Goal: Task Accomplishment & Management: Use online tool/utility

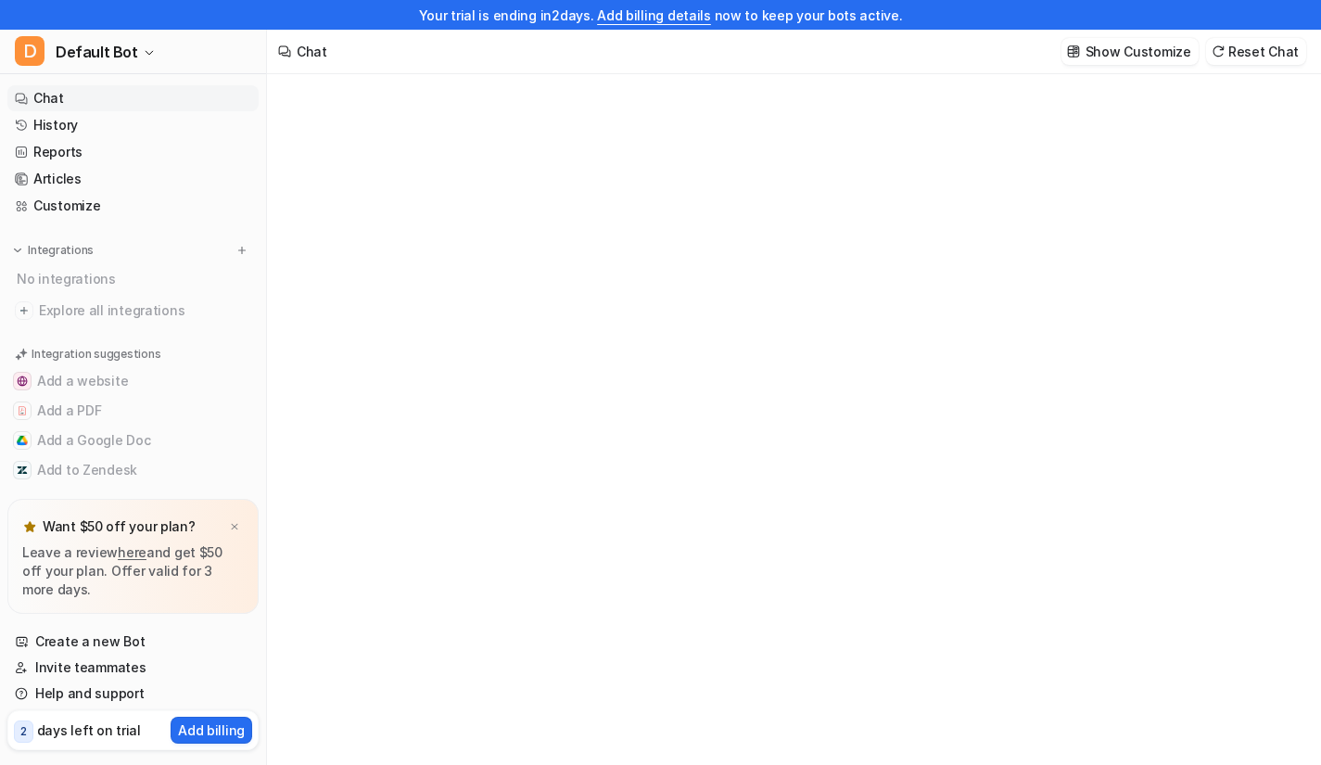
type textarea "**********"
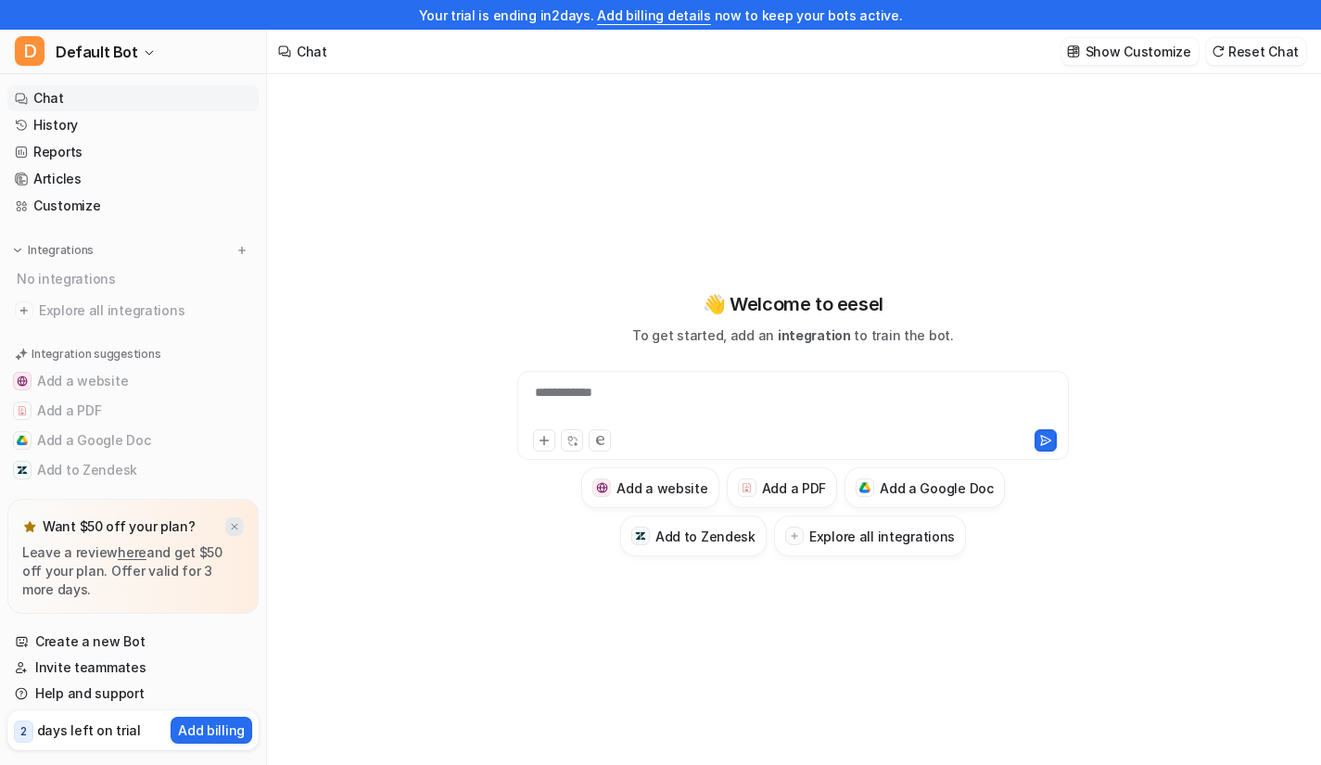
click at [238, 527] on img at bounding box center [234, 527] width 11 height 12
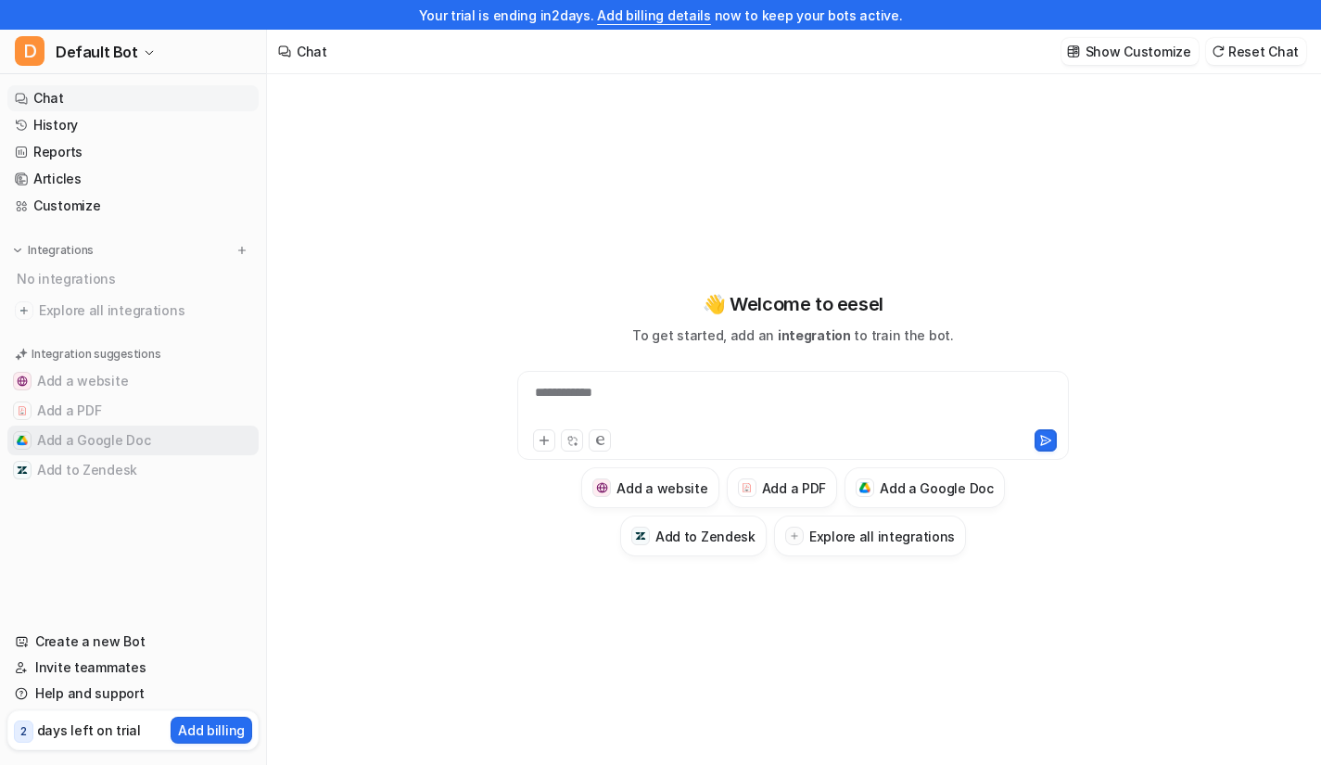
click at [134, 437] on button "Add a Google Doc" at bounding box center [132, 441] width 251 height 30
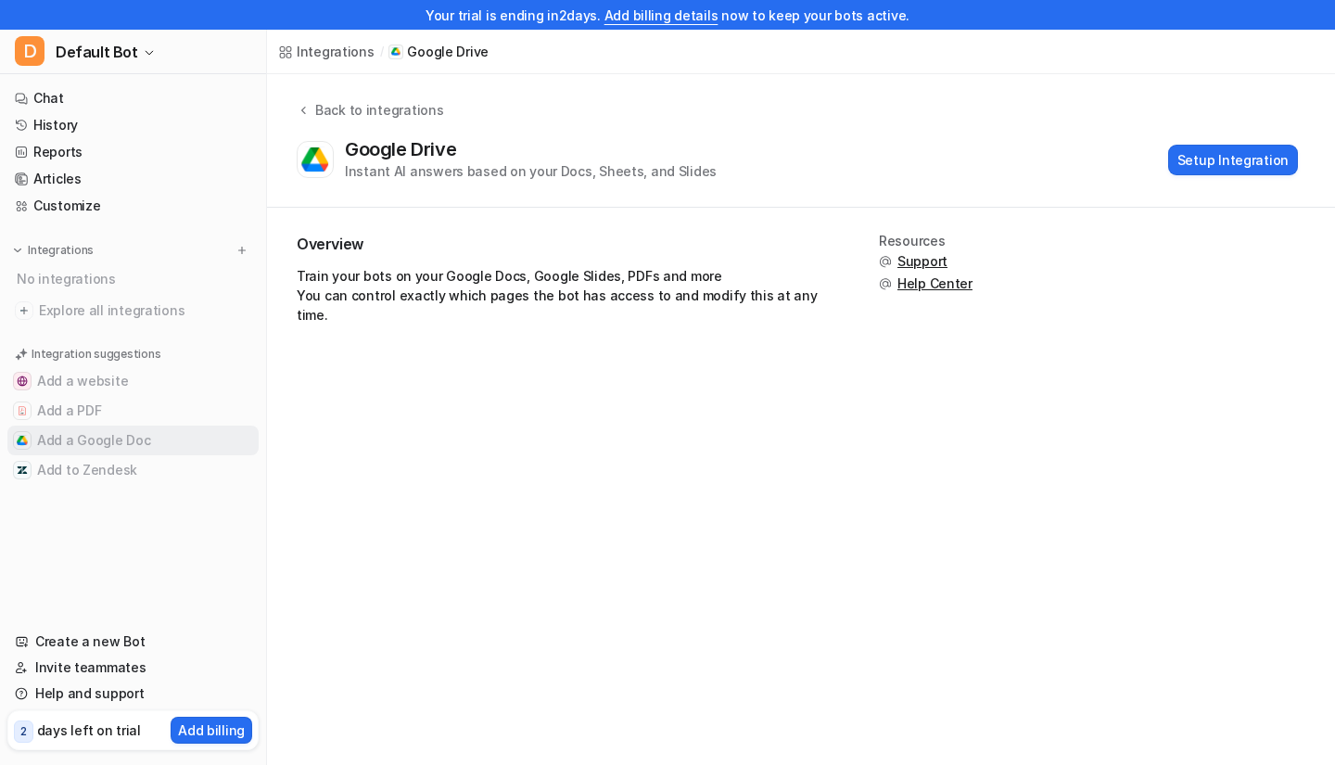
click at [145, 439] on button "Add a Google Doc" at bounding box center [132, 441] width 251 height 30
click at [1218, 158] on button "Setup Integration" at bounding box center [1233, 160] width 130 height 31
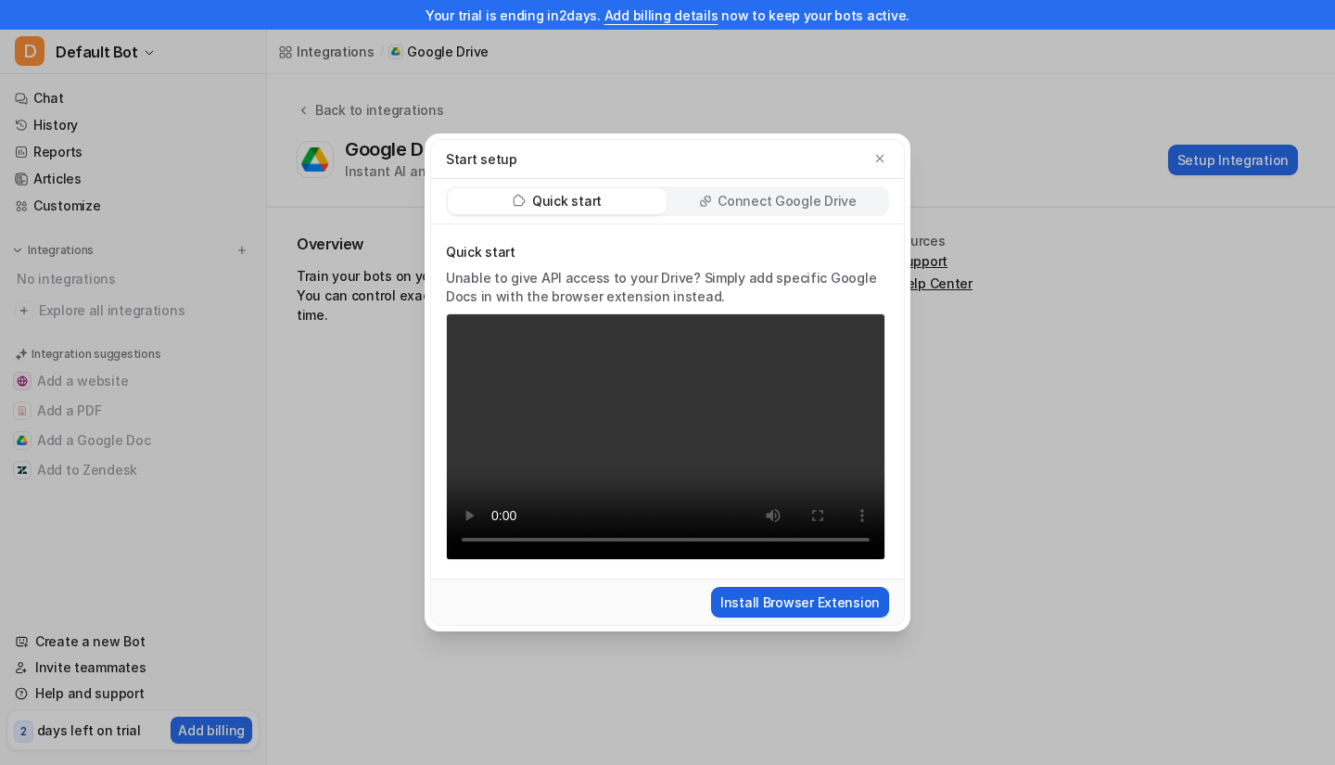
click at [795, 602] on button "Install Browser Extension" at bounding box center [800, 602] width 178 height 31
